Goal: Check status: Check status

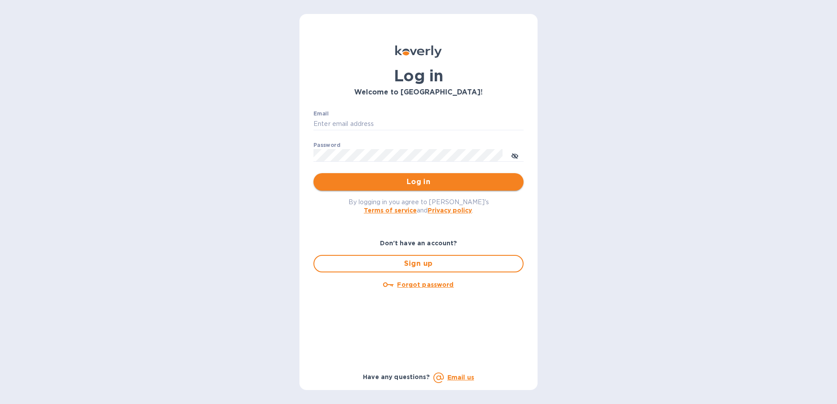
type input "[PERSON_NAME][EMAIL_ADDRESS][PERSON_NAME][DOMAIN_NAME]"
click at [445, 181] on span "Log in" at bounding box center [418, 182] width 196 height 11
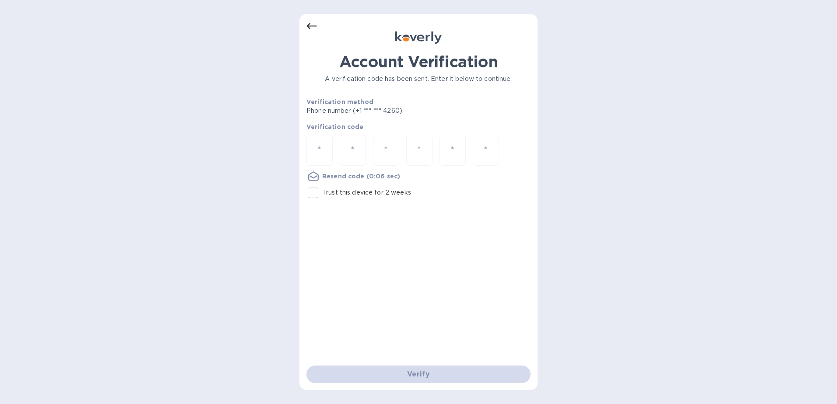
click at [327, 151] on div at bounding box center [319, 150] width 26 height 31
type input "8"
type input "9"
type input "6"
type input "3"
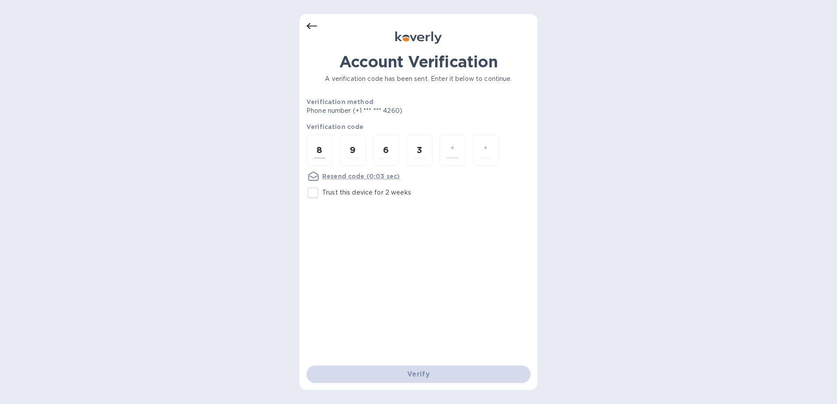
type input "1"
type input "6"
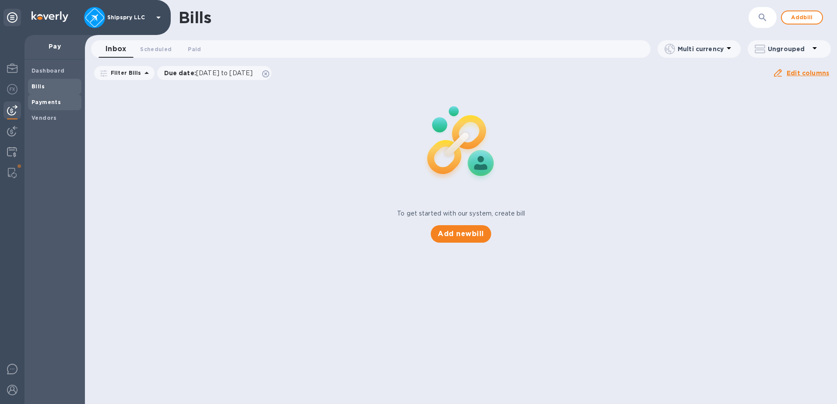
click at [39, 102] on b "Payments" at bounding box center [46, 102] width 29 height 7
